Goal: Information Seeking & Learning: Find specific fact

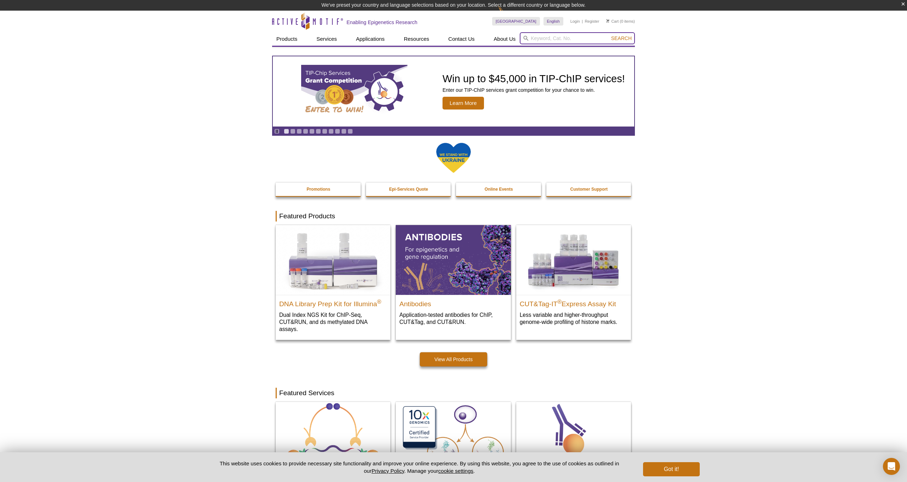
click at [560, 34] on input "search" at bounding box center [577, 38] width 115 height 12
type input "J GT"
click at [622, 38] on button "Search" at bounding box center [621, 38] width 25 height 6
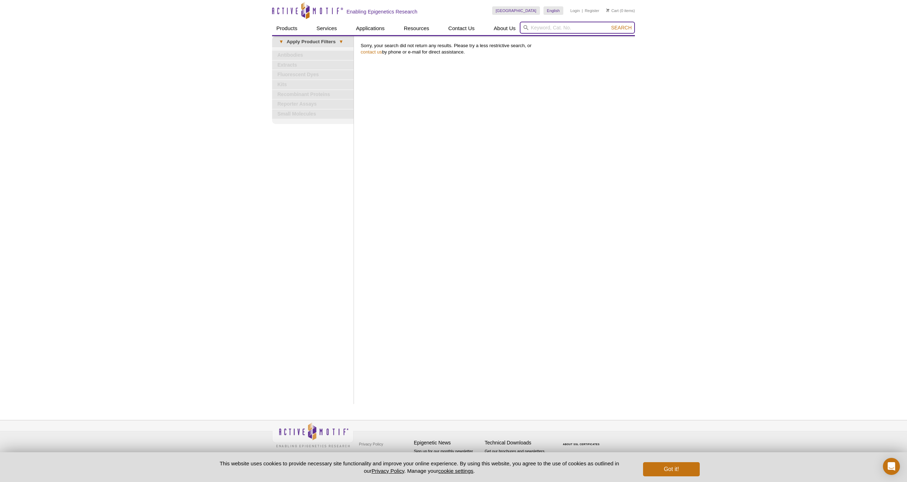
click at [584, 29] on input "search" at bounding box center [577, 28] width 115 height 12
type input "glucosyl transferase"
click at [622, 28] on button "Search" at bounding box center [621, 27] width 25 height 6
click at [626, 27] on span "Search" at bounding box center [621, 28] width 21 height 6
click at [544, 26] on input "search" at bounding box center [577, 28] width 115 height 12
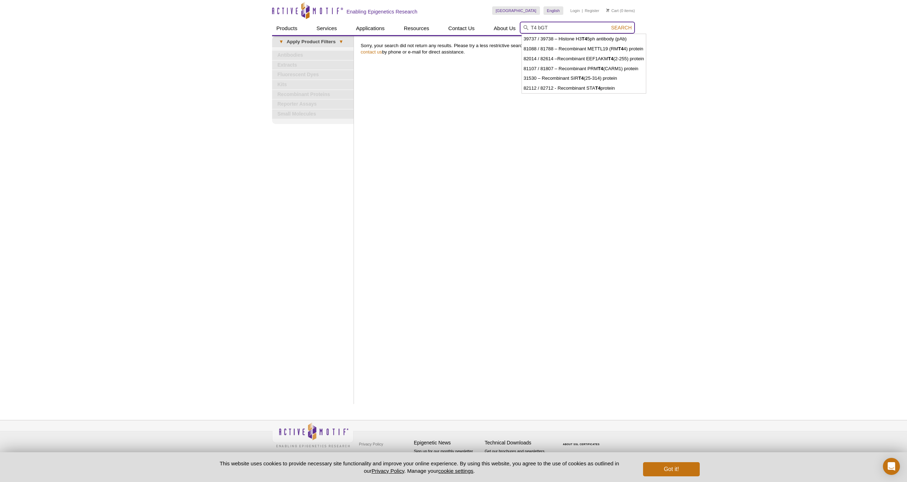
type input "T4 bGT"
click at [622, 28] on button "Search" at bounding box center [621, 27] width 25 height 6
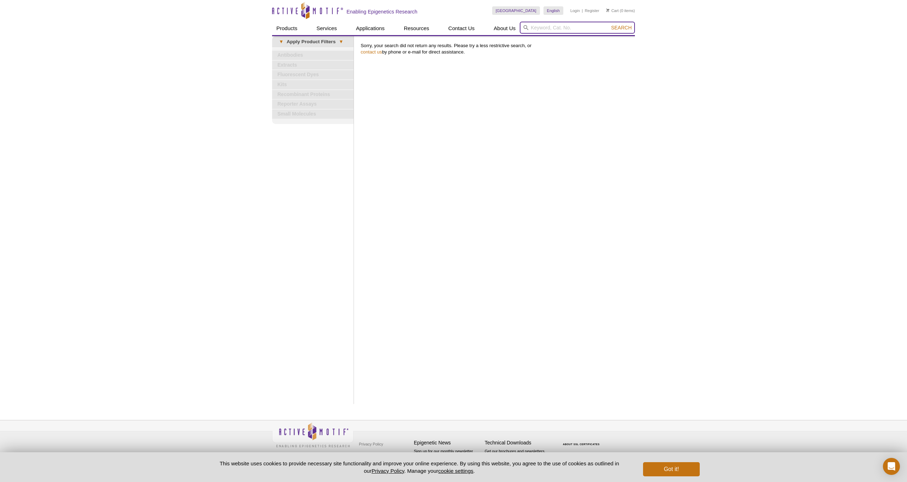
click at [563, 23] on input "search" at bounding box center [577, 28] width 115 height 12
paste input "55012"
type input "55012"
click at [622, 28] on button "Search" at bounding box center [621, 27] width 25 height 6
click at [566, 27] on input "search" at bounding box center [577, 28] width 115 height 12
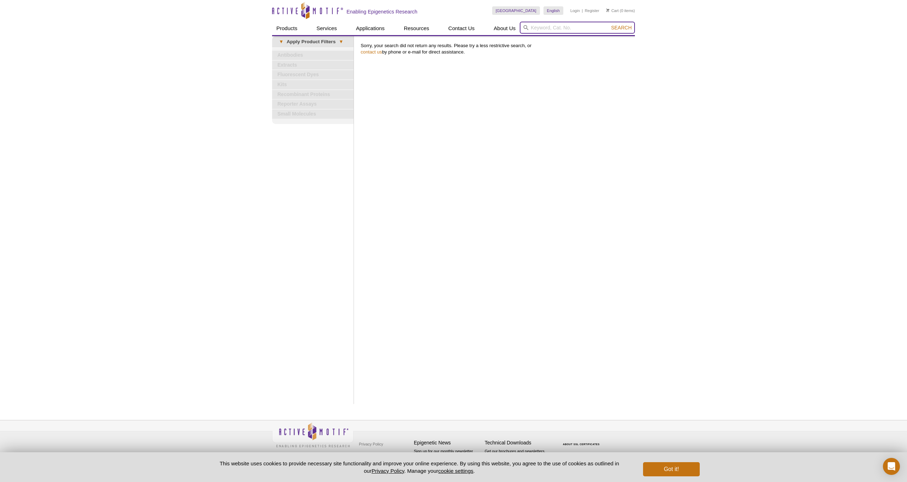
paste input "β-Glucosyltransferase enzyme"
type input "β-Glucosyltransferase enzyme"
click at [622, 28] on button "Search" at bounding box center [621, 27] width 25 height 6
